Goal: Task Accomplishment & Management: Manage account settings

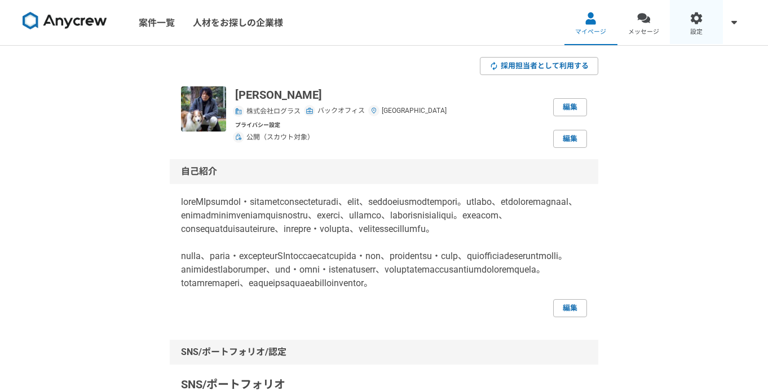
click at [706, 24] on link "設定" at bounding box center [696, 22] width 53 height 45
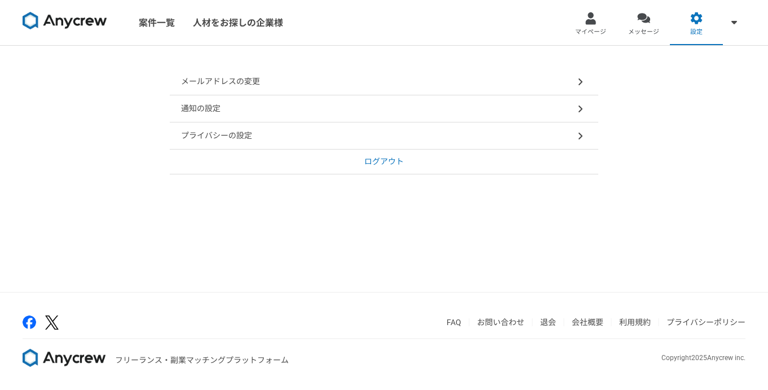
click at [428, 94] on div "メールアドレスの変更" at bounding box center [384, 81] width 429 height 27
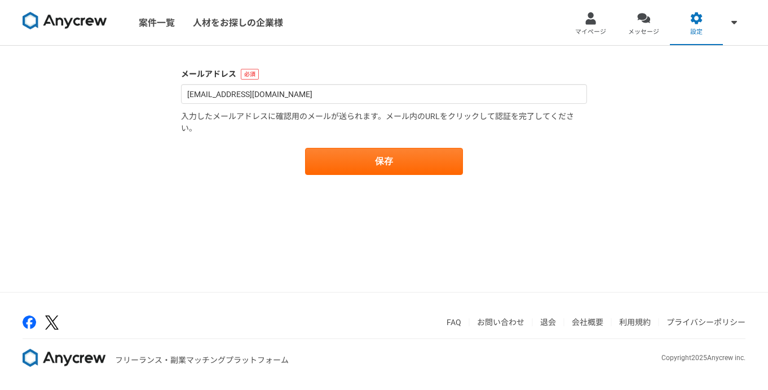
click at [66, 17] on img at bounding box center [65, 21] width 85 height 18
